Goal: Find specific page/section: Find specific page/section

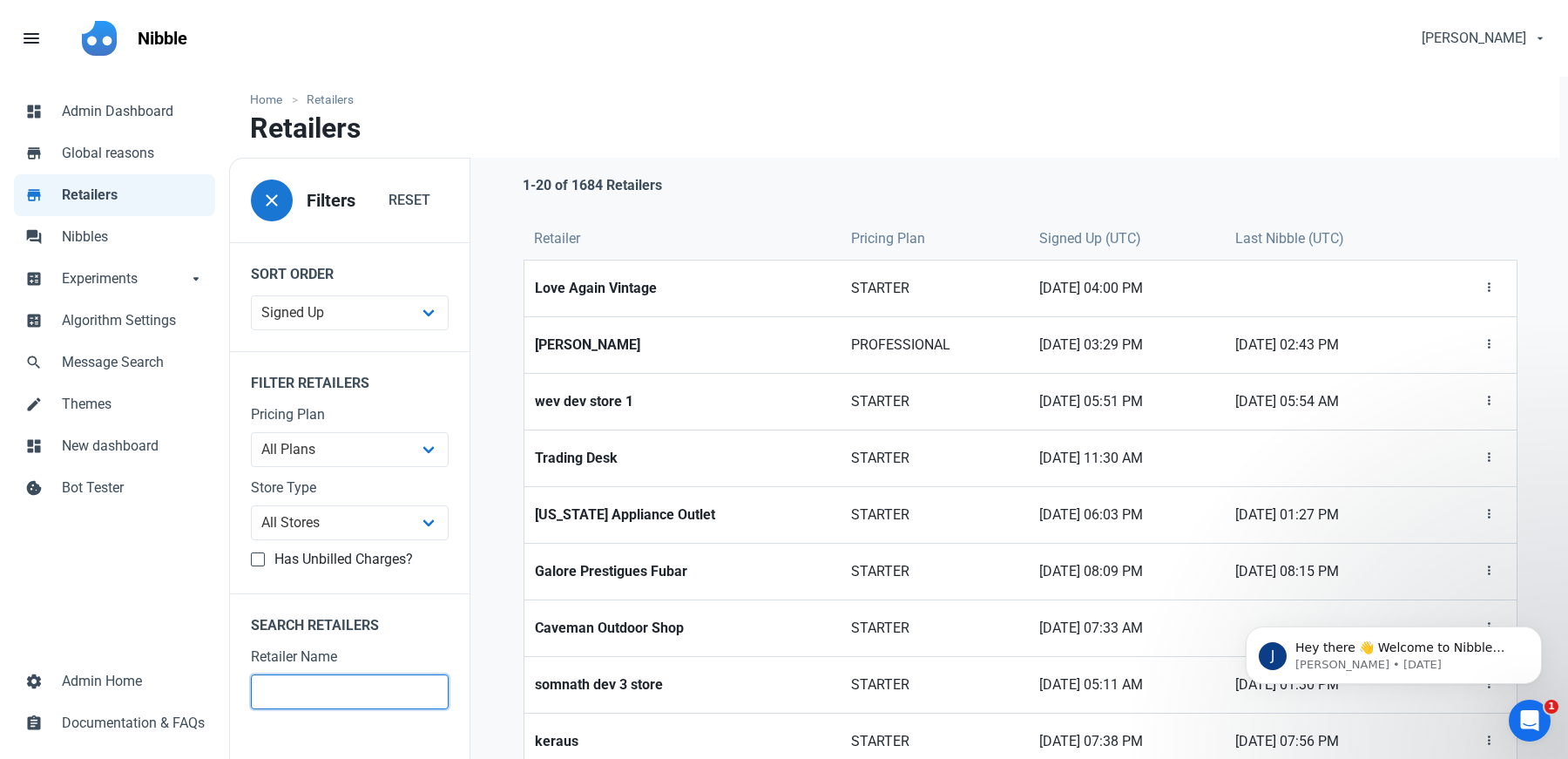
click at [374, 694] on input "text" at bounding box center [349, 692] width 198 height 35
type input "white"
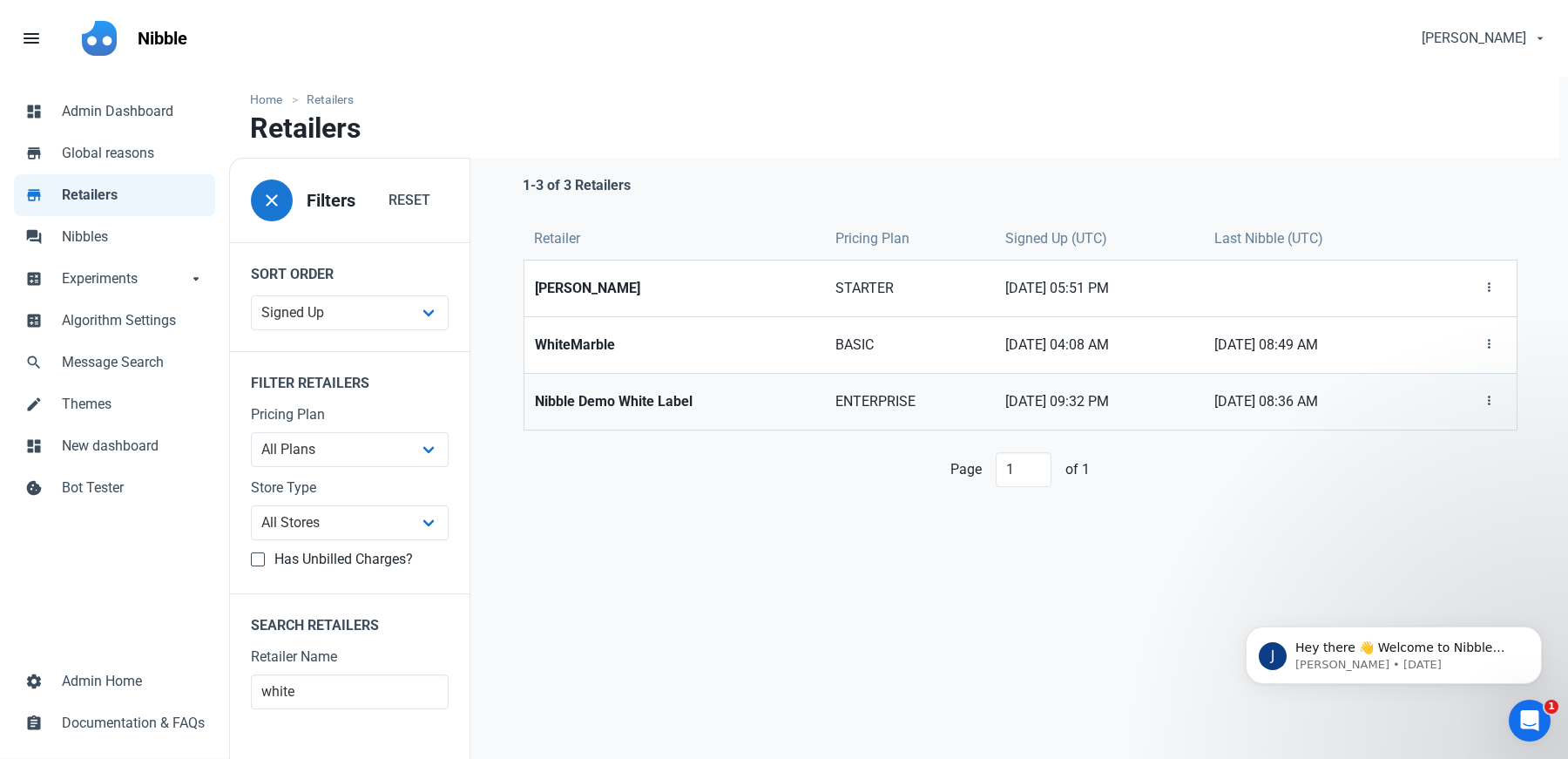
click at [656, 386] on link "Nibble Demo White Label" at bounding box center [674, 401] width 300 height 55
